Goal: Task Accomplishment & Management: Use online tool/utility

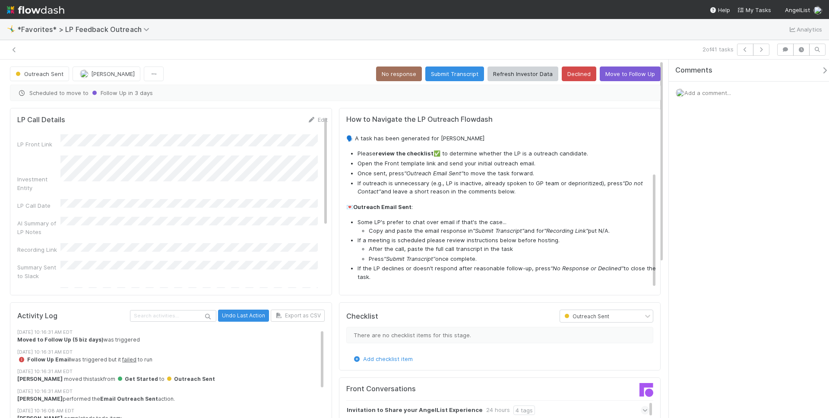
scroll to position [84, 0]
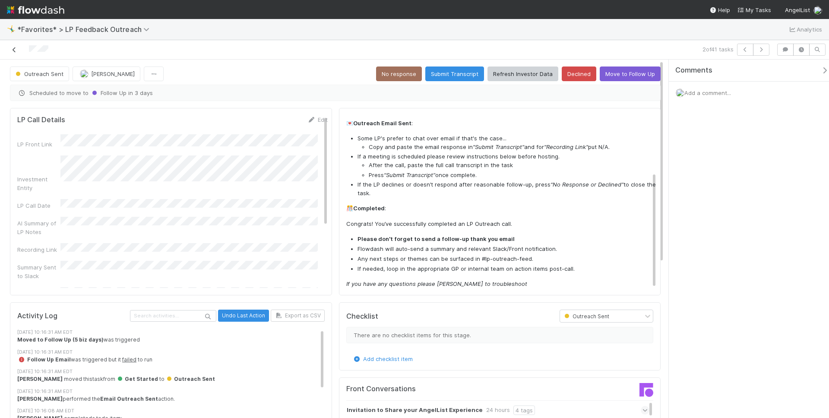
click at [10, 46] on div at bounding box center [196, 50] width 387 height 12
click at [11, 47] on icon at bounding box center [14, 50] width 9 height 6
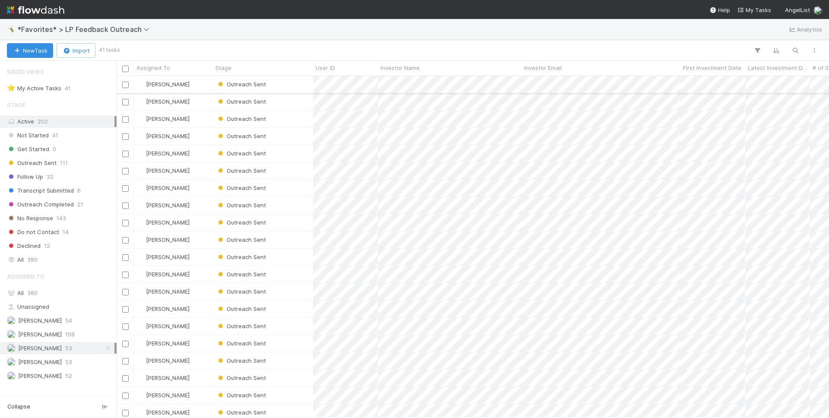
scroll to position [335, 706]
click at [798, 50] on icon "button" at bounding box center [795, 51] width 9 height 8
type input "asdf"
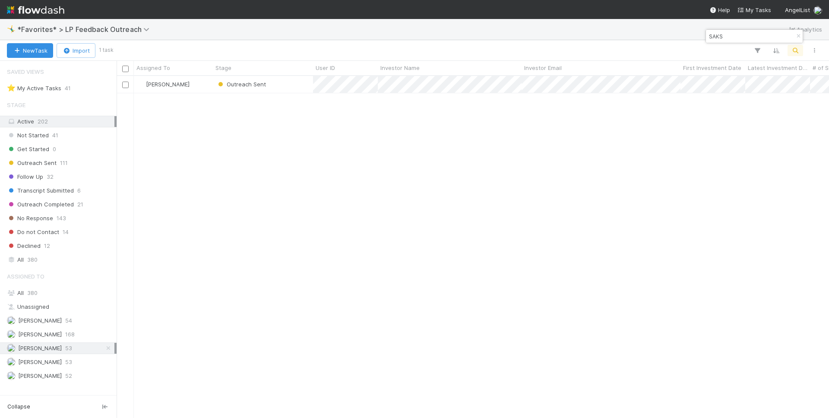
type input "SAKS"
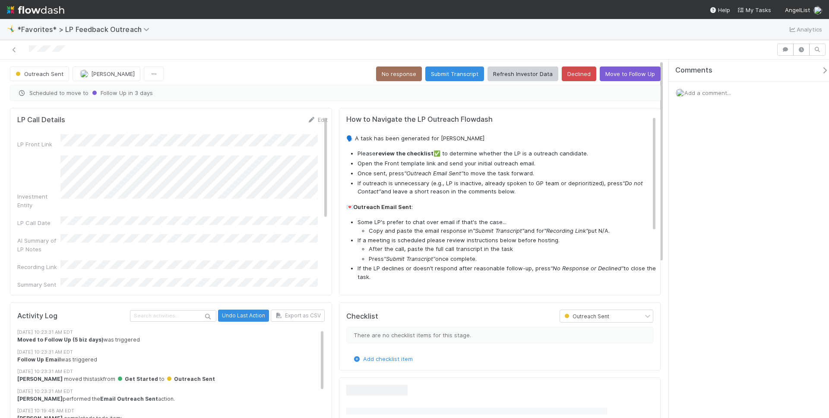
click at [380, 35] on div "🤸‍♂️ *Favorites* > LP Feedback Outreach Analytics" at bounding box center [414, 29] width 829 height 21
click at [457, 73] on button "Submit Transcript" at bounding box center [454, 74] width 59 height 15
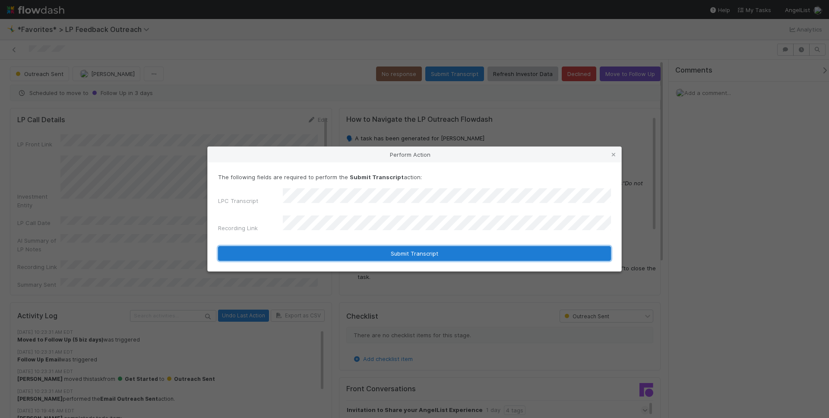
click at [558, 250] on button "Submit Transcript" at bounding box center [414, 253] width 393 height 15
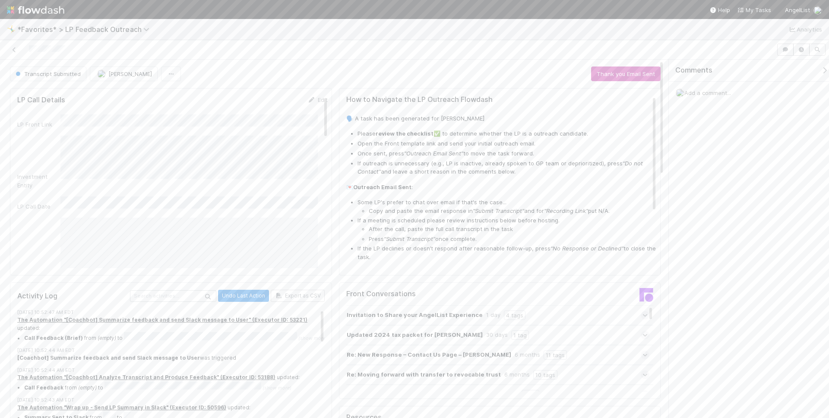
click at [389, 59] on div "Transcript Submitted [PERSON_NAME] Thank you Email Sent LP Call Details Edit LP…" at bounding box center [414, 229] width 829 height 378
click at [395, 67] on div "Transcript Submitted [PERSON_NAME] Thank you Email Sent" at bounding box center [335, 74] width 651 height 15
click at [706, 91] on span "Add a comment..." at bounding box center [708, 92] width 47 height 7
click at [711, 304] on div "Attach files: Choose or drag and drop file(s) Add Comment" at bounding box center [752, 212] width 139 height 216
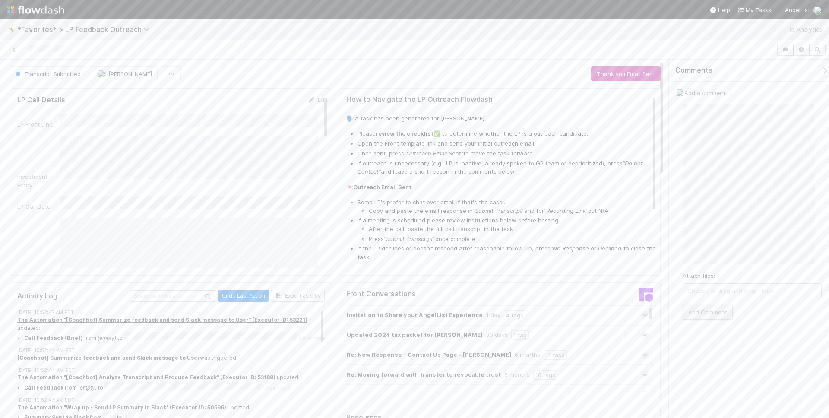
click at [713, 312] on button "Add Comment" at bounding box center [708, 312] width 50 height 15
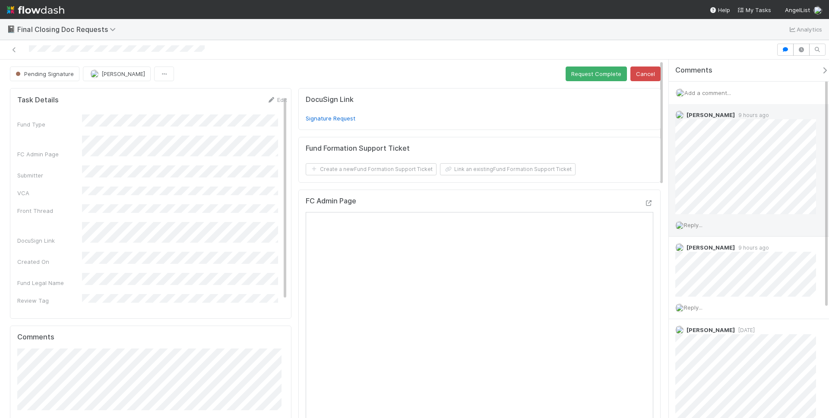
scroll to position [158, 0]
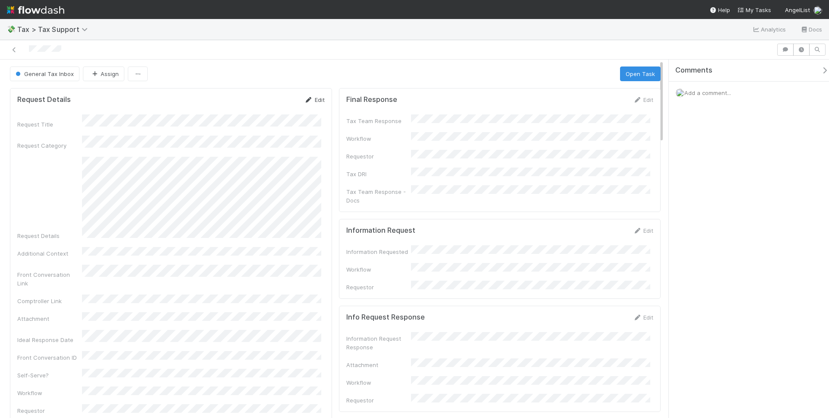
click at [304, 102] on icon at bounding box center [308, 100] width 9 height 6
click at [277, 101] on button "Save" at bounding box center [278, 102] width 25 height 15
click at [306, 105] on form "Request Details Edit Request Title Request Category Request Details Additional …" at bounding box center [170, 255] width 307 height 320
click at [306, 99] on icon at bounding box center [308, 100] width 9 height 6
click at [273, 98] on button "Save" at bounding box center [278, 102] width 25 height 15
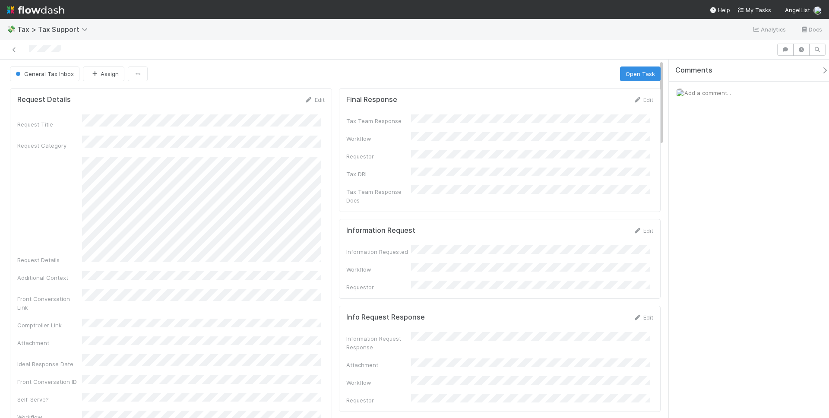
click at [346, 67] on div "General Tax Inbox Assign Open Task" at bounding box center [335, 74] width 651 height 15
click at [305, 55] on div at bounding box center [388, 50] width 770 height 12
click at [304, 98] on icon at bounding box center [308, 100] width 9 height 6
click at [283, 104] on button "Save" at bounding box center [278, 102] width 25 height 15
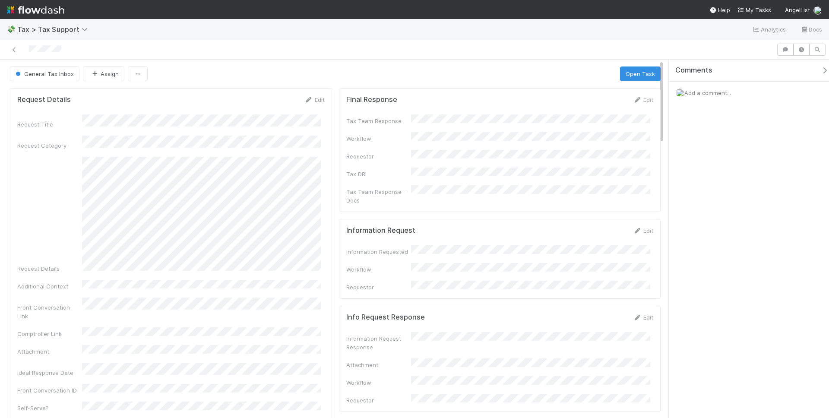
click at [302, 52] on div at bounding box center [388, 50] width 770 height 12
click at [300, 55] on div at bounding box center [388, 50] width 770 height 12
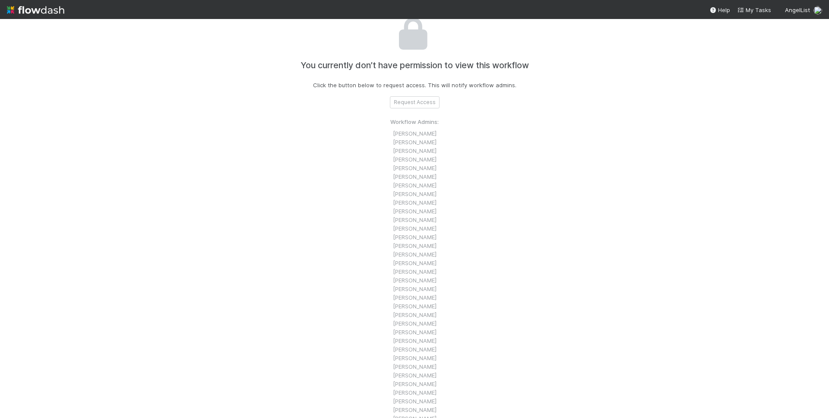
click at [529, 104] on div "You currently don’t have permission to view this workflow Click the button belo…" at bounding box center [414, 228] width 479 height 418
